Goal: Navigation & Orientation: Find specific page/section

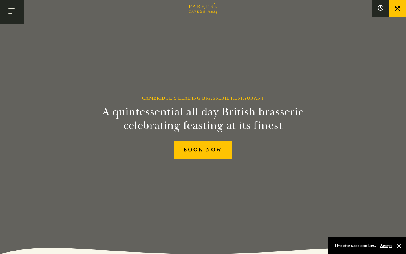
click at [12, 9] on button "Toggle navigation" at bounding box center [12, 12] width 24 height 24
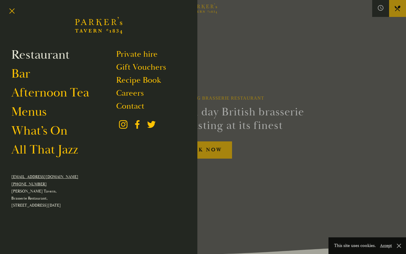
click at [36, 54] on link "Restaurant" at bounding box center [40, 55] width 58 height 16
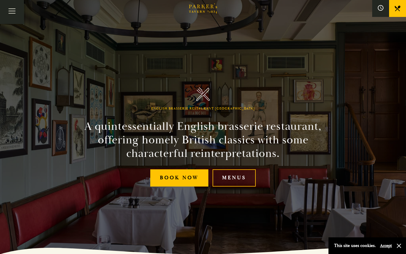
scroll to position [52, 0]
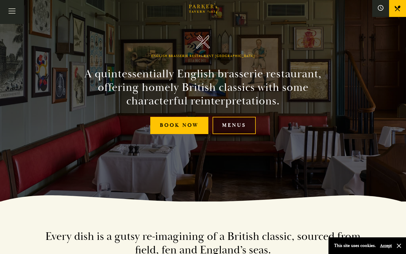
click at [237, 129] on link "Menus" at bounding box center [233, 125] width 43 height 17
